Goal: Information Seeking & Learning: Learn about a topic

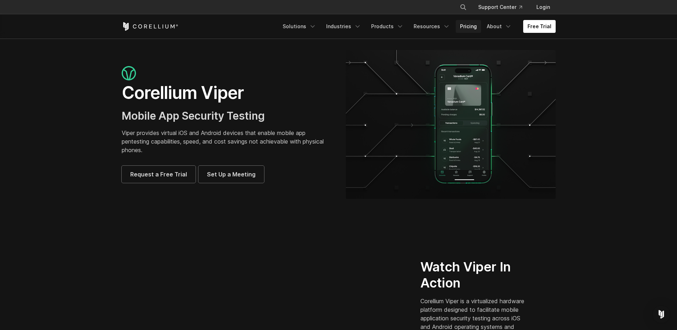
click at [472, 26] on link "Pricing" at bounding box center [468, 26] width 25 height 13
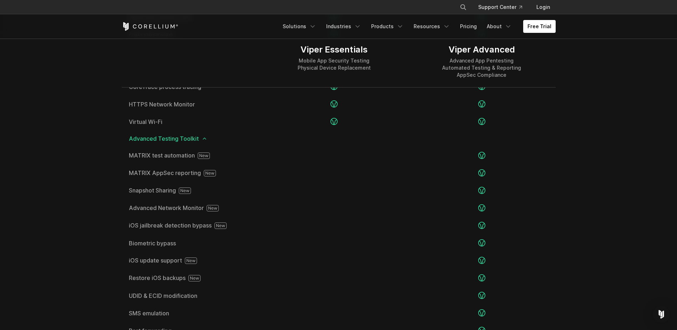
scroll to position [1179, 0]
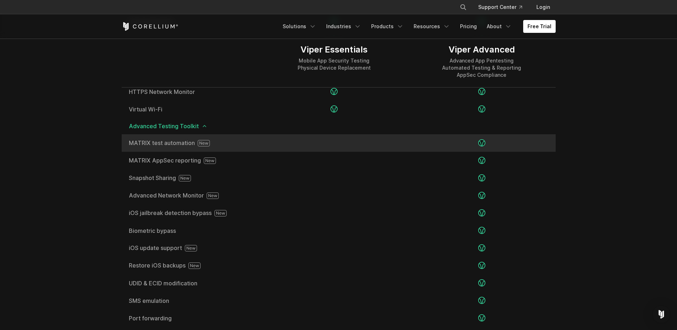
click at [207, 140] on rect at bounding box center [204, 143] width 12 height 6
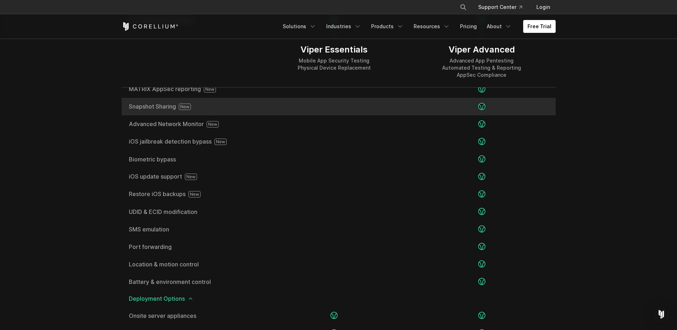
scroll to position [1321, 0]
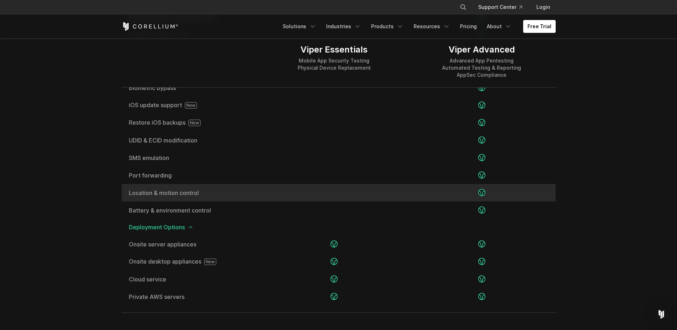
click at [213, 193] on span "Location & motion control" at bounding box center [191, 193] width 125 height 6
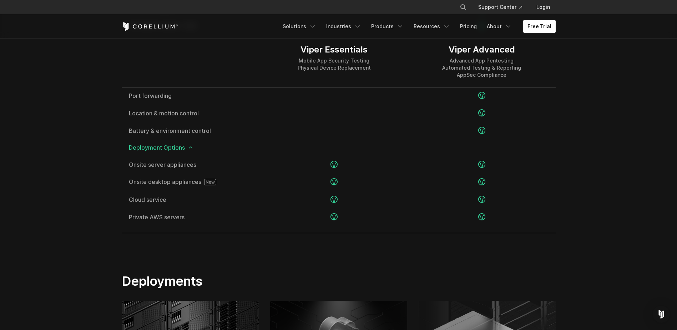
scroll to position [1393, 0]
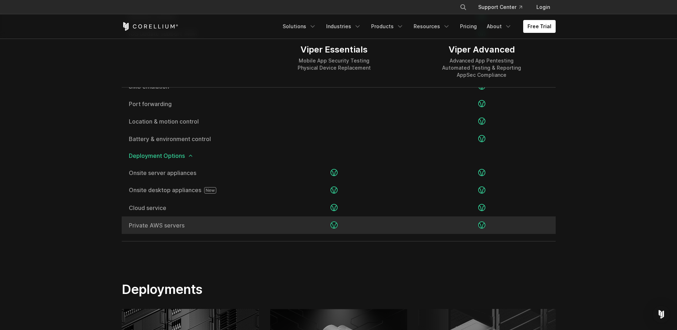
click at [253, 234] on div "Private AWS servers" at bounding box center [191, 224] width 139 height 17
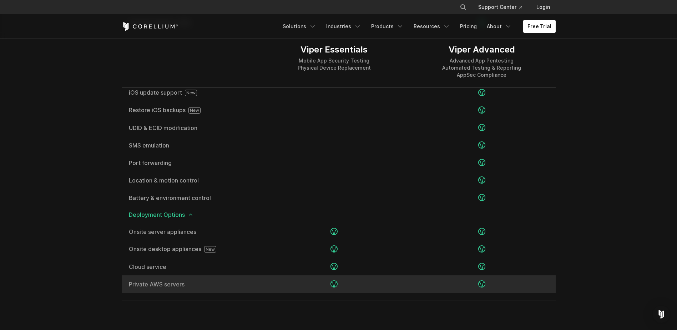
scroll to position [1321, 0]
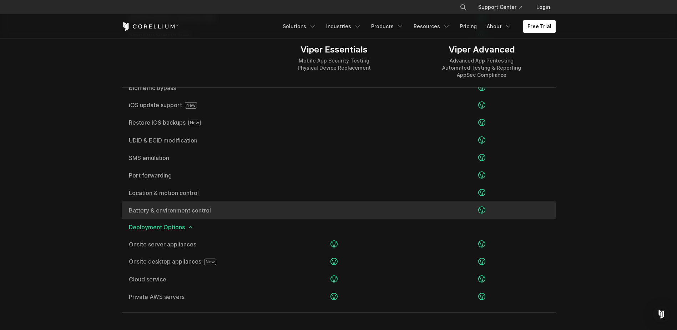
click at [241, 210] on span "Battery & environment control" at bounding box center [191, 210] width 125 height 6
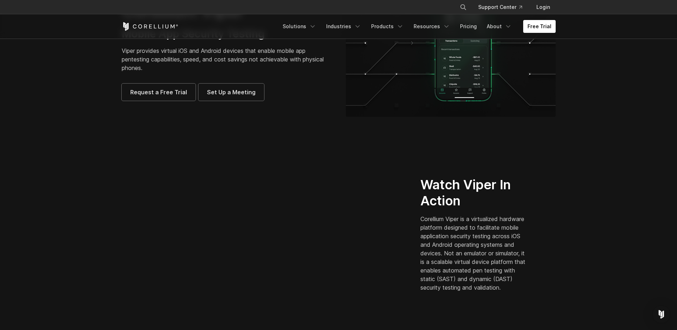
scroll to position [71, 0]
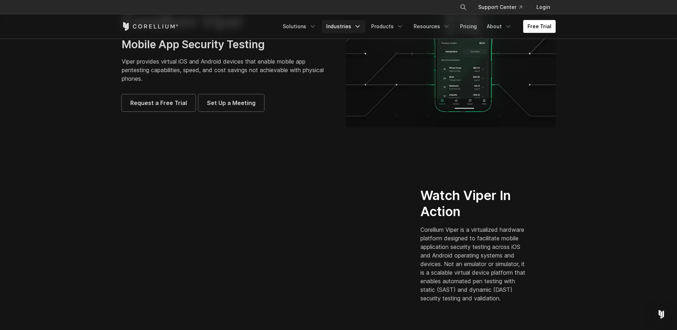
click at [340, 30] on link "Industries" at bounding box center [344, 26] width 44 height 13
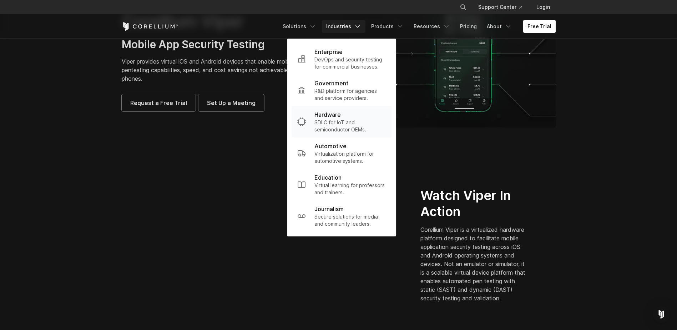
click at [344, 123] on p "SDLC for IoT and semiconductor OEMs." at bounding box center [350, 126] width 71 height 14
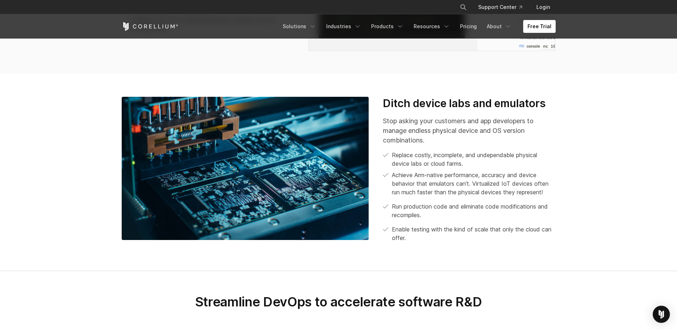
scroll to position [679, 0]
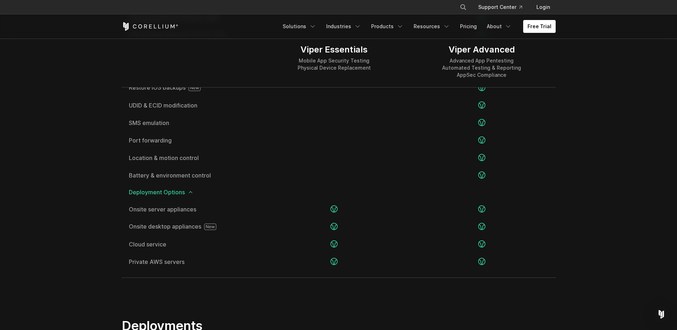
scroll to position [1253, 0]
